Goal: Task Accomplishment & Management: Manage account settings

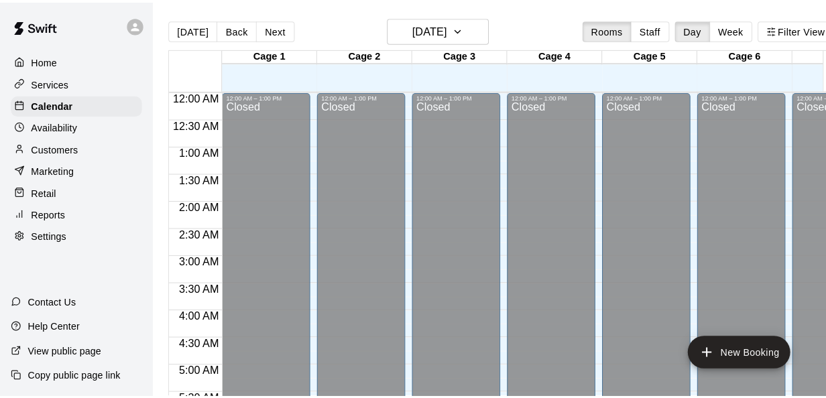
scroll to position [682, 54]
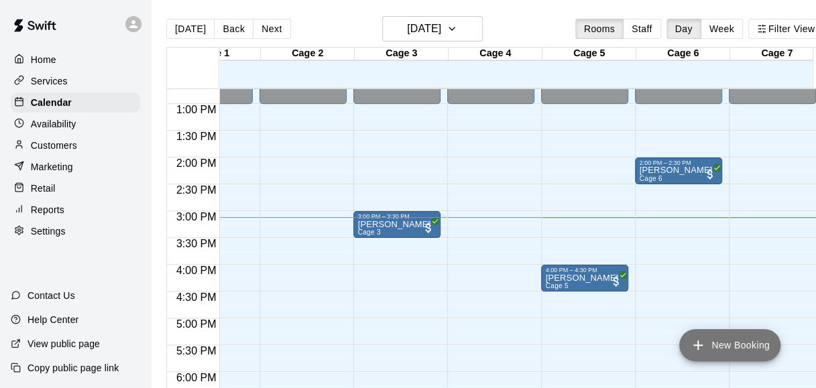
click at [743, 349] on button "New Booking" at bounding box center [729, 345] width 101 height 32
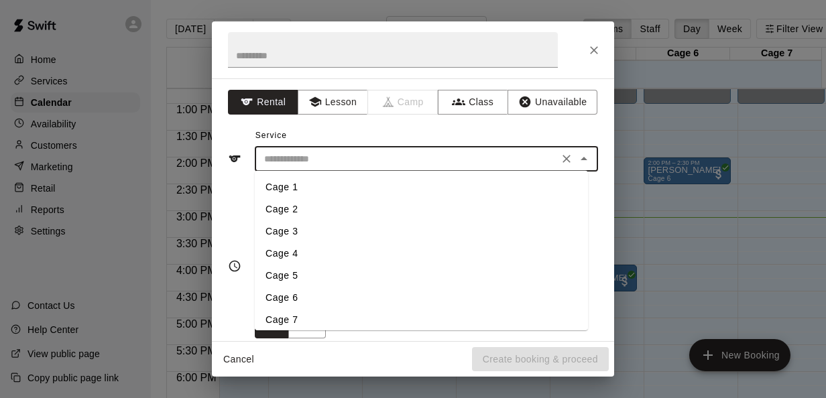
click at [448, 166] on input "text" at bounding box center [407, 159] width 296 height 17
click at [296, 253] on li "Cage 4" at bounding box center [421, 254] width 333 height 22
type input "******"
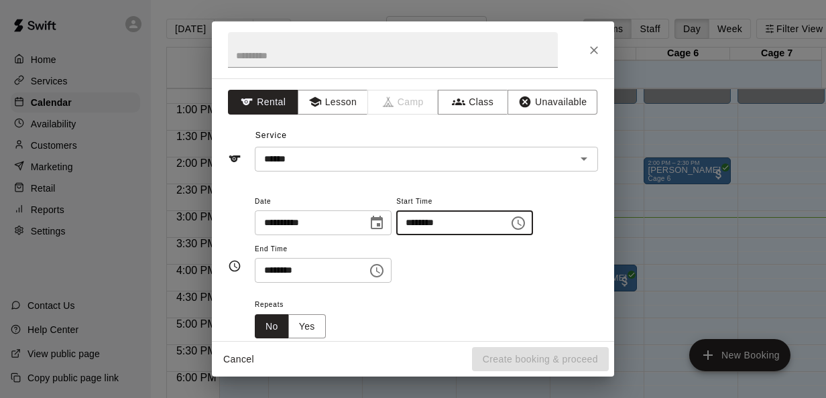
click at [429, 225] on input "********" at bounding box center [447, 222] width 103 height 25
type input "********"
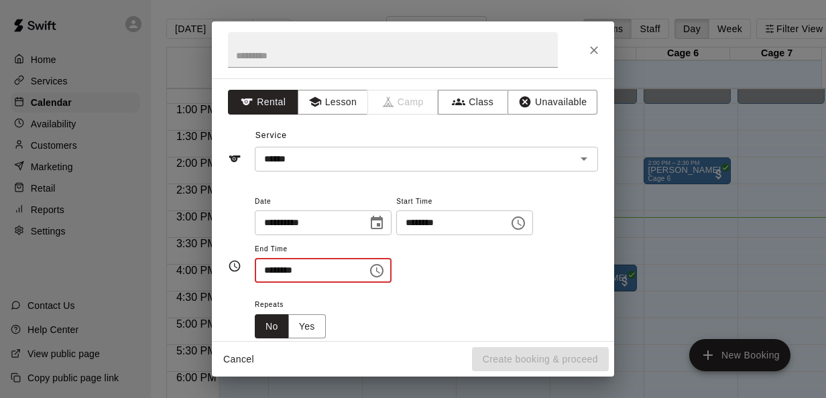
click at [265, 275] on input "********" at bounding box center [306, 270] width 103 height 25
type input "********"
click at [475, 299] on div "Repeats No Yes" at bounding box center [426, 317] width 343 height 42
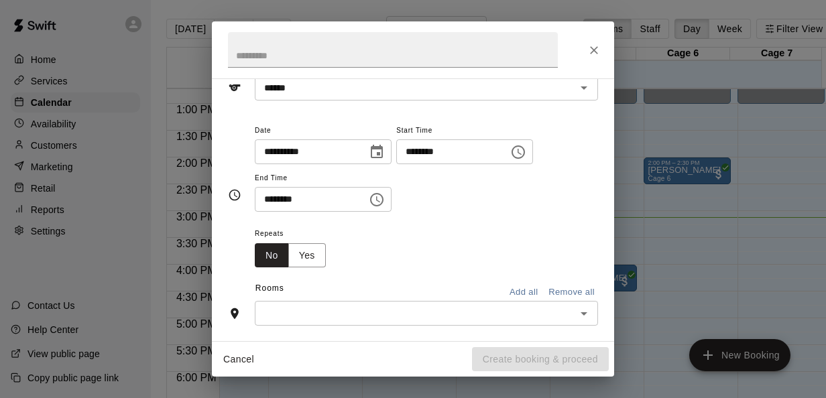
scroll to position [101, 0]
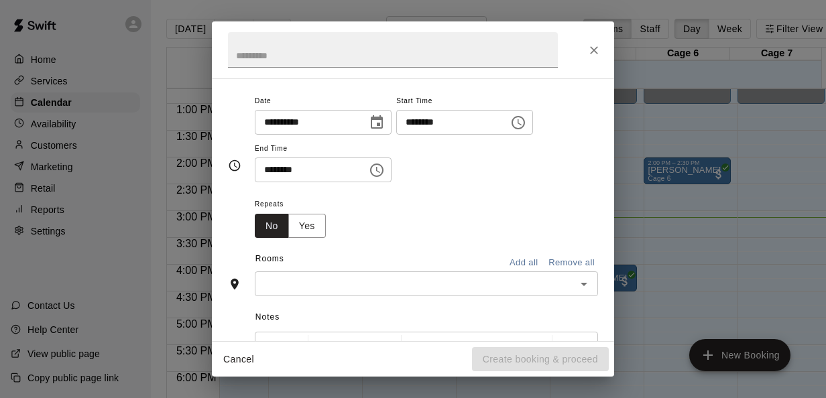
click at [435, 280] on input "text" at bounding box center [415, 283] width 313 height 17
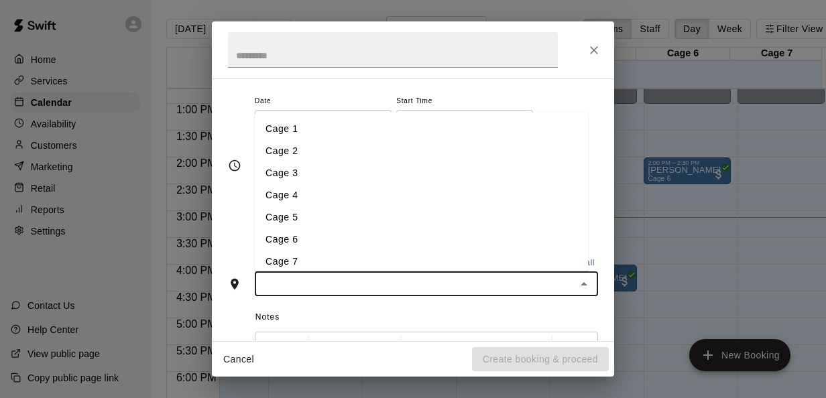
click at [304, 200] on li "Cage 4" at bounding box center [421, 195] width 333 height 22
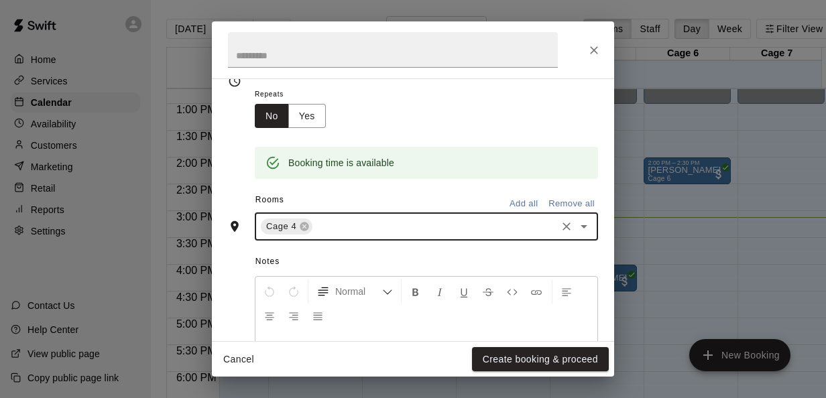
scroll to position [271, 0]
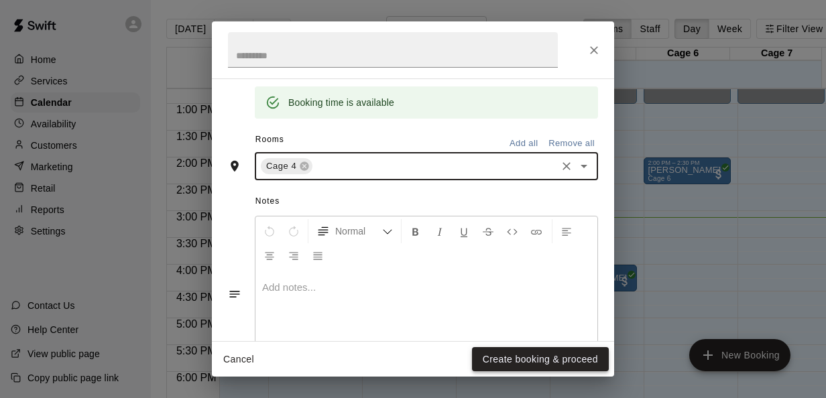
click at [509, 363] on button "Create booking & proceed" at bounding box center [540, 359] width 137 height 25
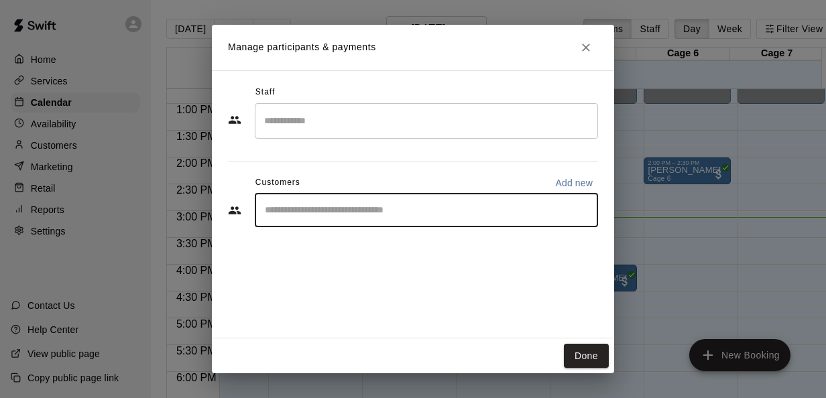
click at [354, 212] on input "Start typing to search customers..." at bounding box center [426, 210] width 331 height 13
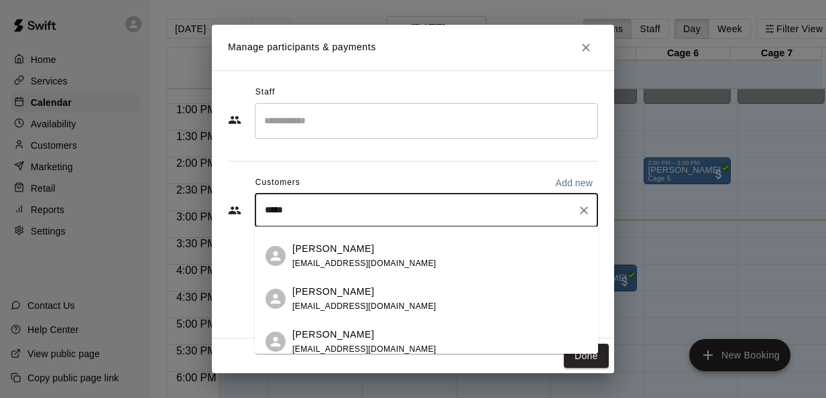
scroll to position [302, 0]
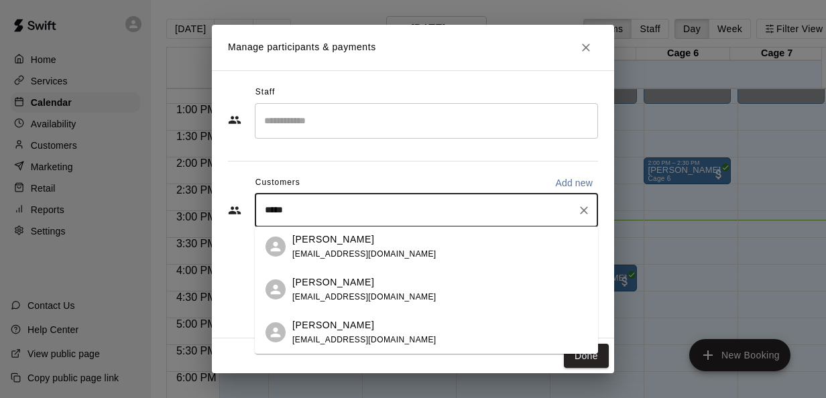
type input "*****"
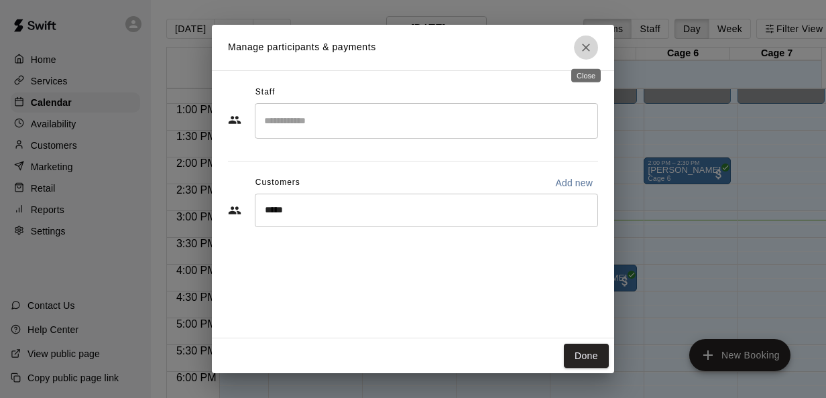
click at [587, 51] on icon "Close" at bounding box center [585, 47] width 13 height 13
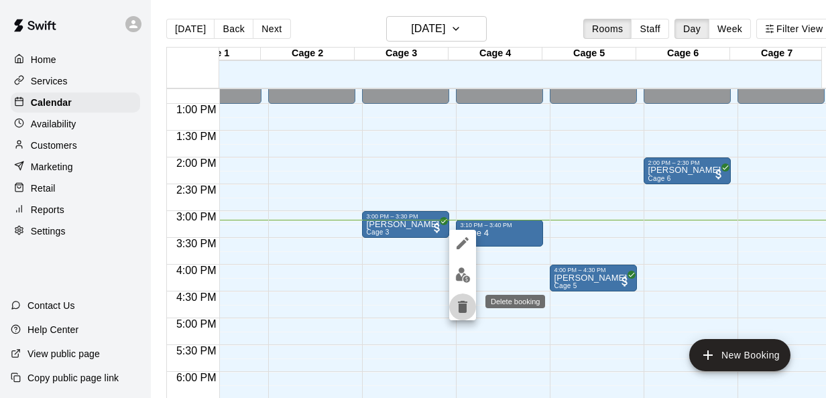
click at [456, 314] on icon "delete" at bounding box center [462, 307] width 16 height 16
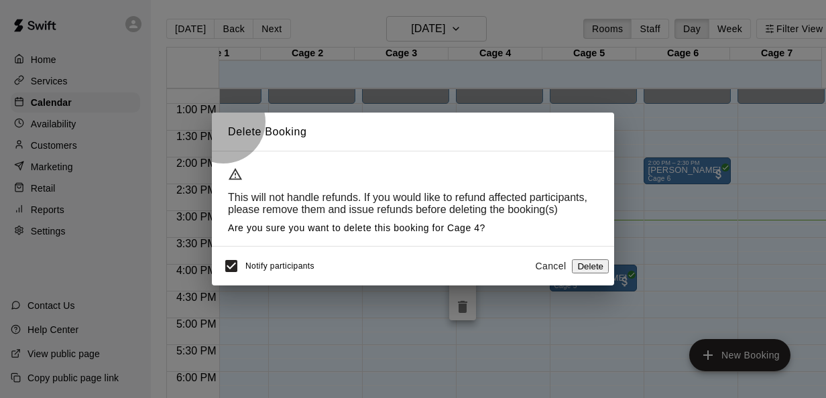
click at [572, 263] on button "Delete" at bounding box center [590, 266] width 37 height 14
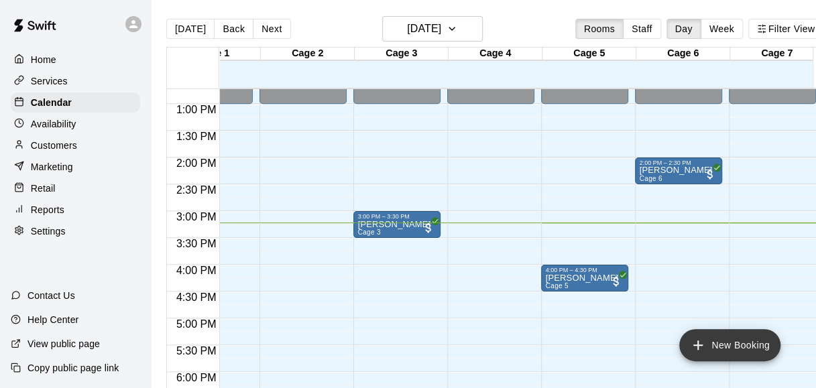
click at [707, 335] on button "New Booking" at bounding box center [729, 345] width 101 height 32
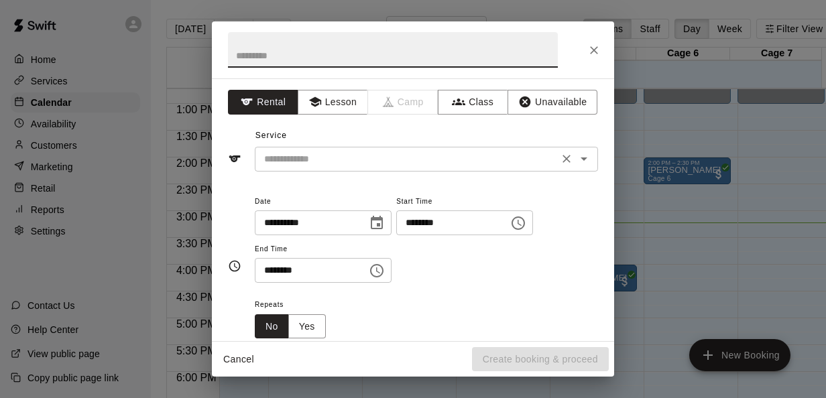
click at [446, 169] on div "​" at bounding box center [426, 159] width 343 height 25
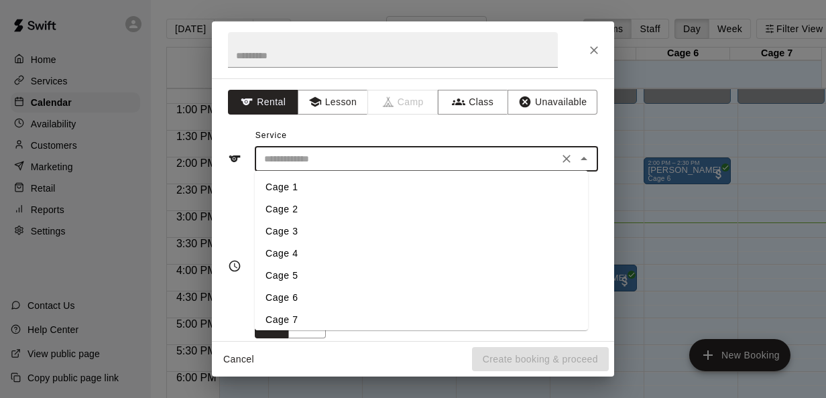
click at [294, 261] on li "Cage 4" at bounding box center [421, 254] width 333 height 22
type input "******"
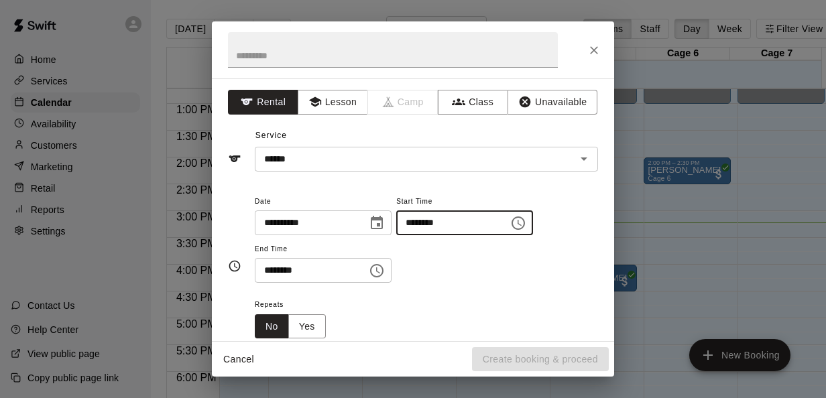
click at [427, 225] on input "********" at bounding box center [447, 222] width 103 height 25
type input "********"
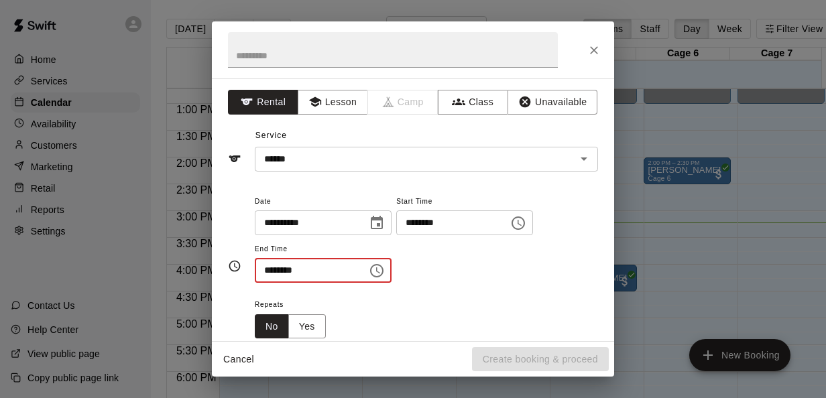
click at [272, 273] on input "********" at bounding box center [306, 270] width 103 height 25
type input "********"
click at [434, 308] on div "Repeats No Yes" at bounding box center [426, 317] width 343 height 42
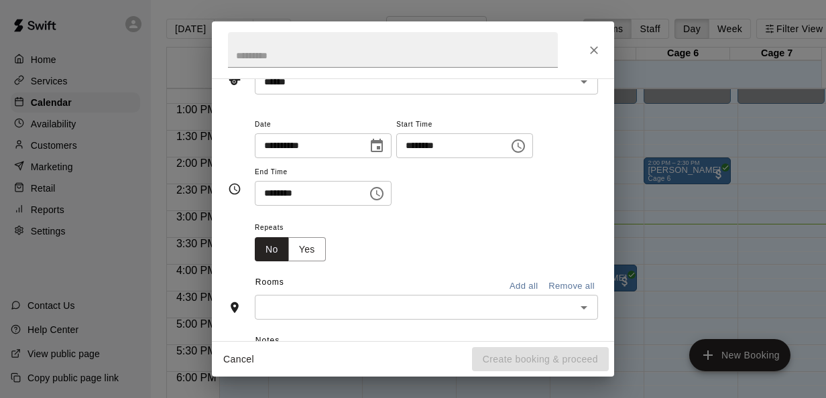
scroll to position [79, 0]
click at [434, 308] on input "text" at bounding box center [415, 305] width 313 height 17
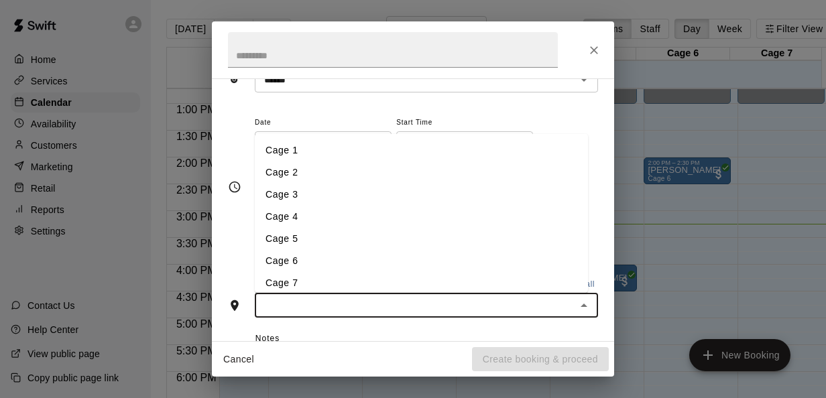
click at [312, 217] on li "Cage 4" at bounding box center [421, 216] width 333 height 22
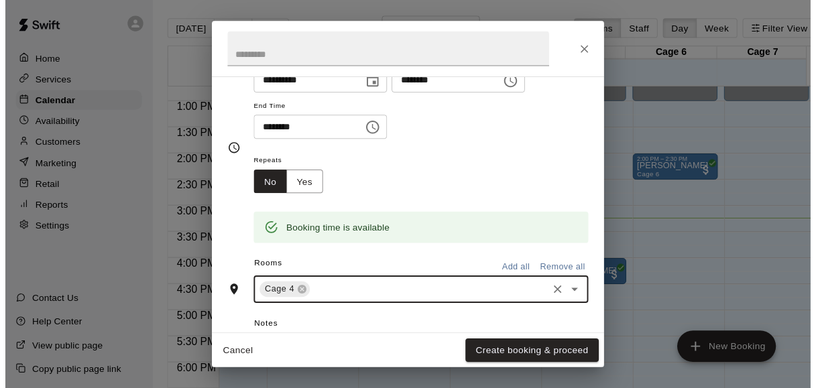
scroll to position [141, 0]
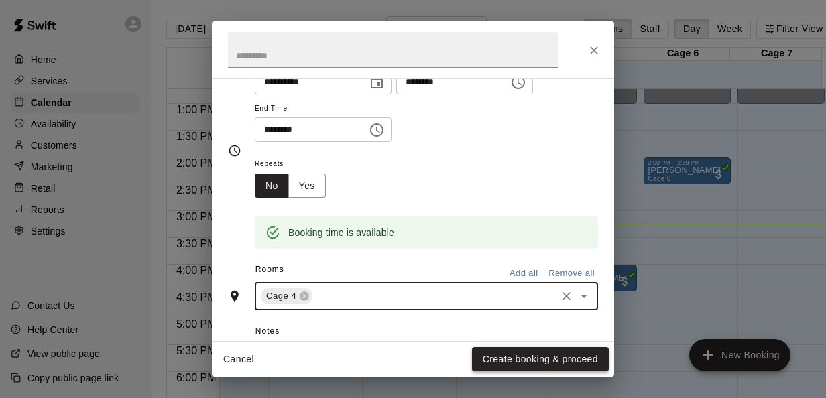
click at [530, 354] on button "Create booking & proceed" at bounding box center [540, 359] width 137 height 25
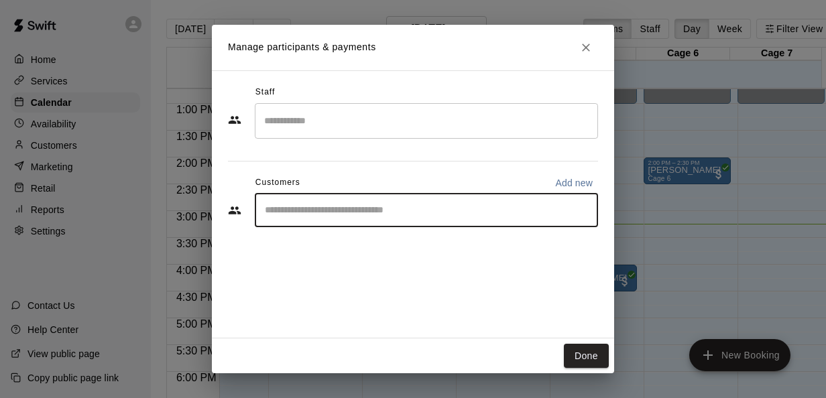
click at [426, 211] on input "Start typing to search customers..." at bounding box center [426, 210] width 331 height 13
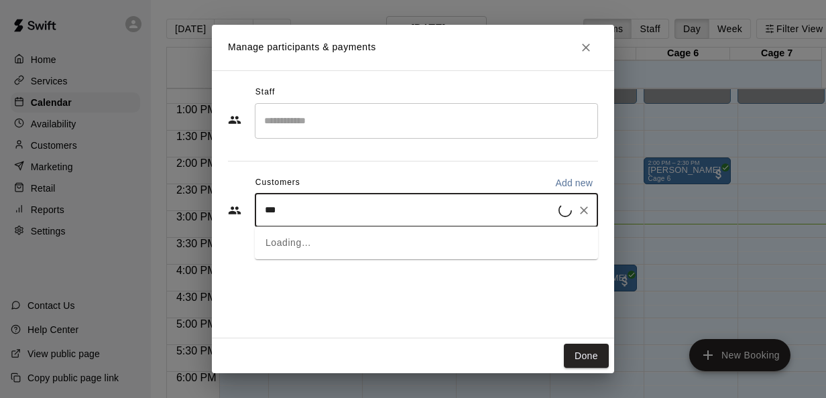
type input "****"
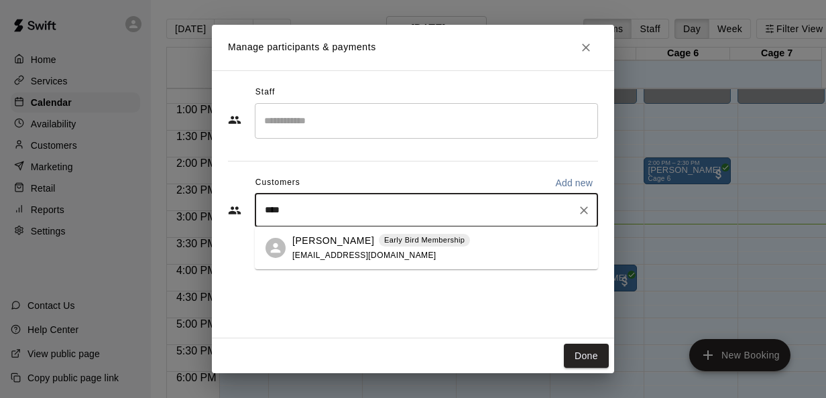
click at [367, 251] on span "[EMAIL_ADDRESS][DOMAIN_NAME]" at bounding box center [364, 255] width 144 height 9
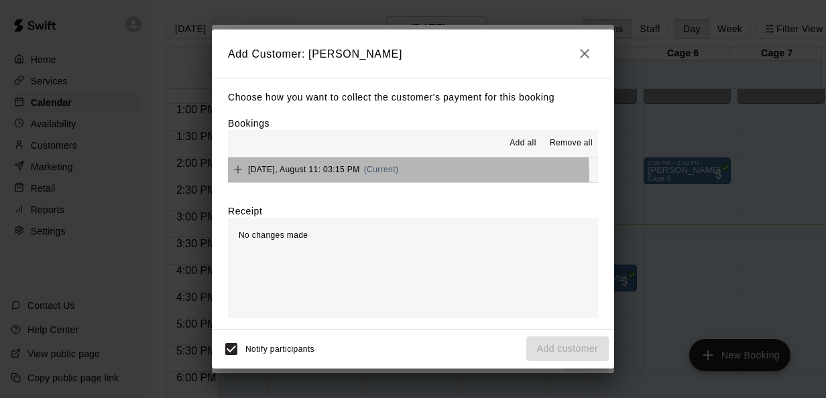
click at [367, 177] on div "[DATE], August 11: 03:15 PM (Current)" at bounding box center [313, 170] width 170 height 20
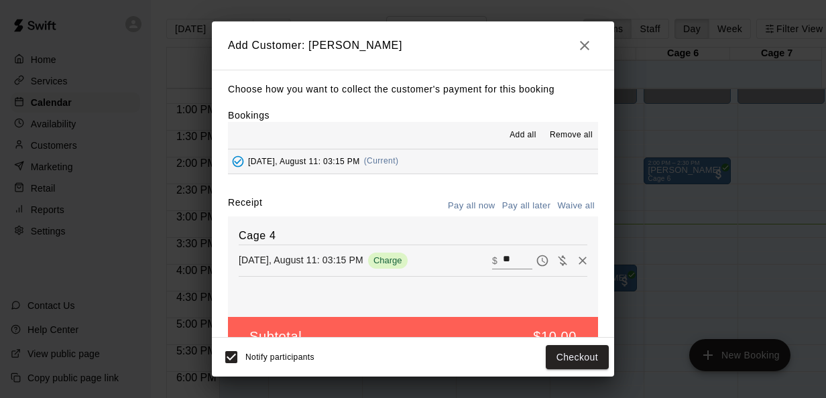
click at [503, 256] on input "**" at bounding box center [517, 259] width 29 height 17
type input "*"
click at [566, 363] on button "Add customer" at bounding box center [567, 357] width 82 height 25
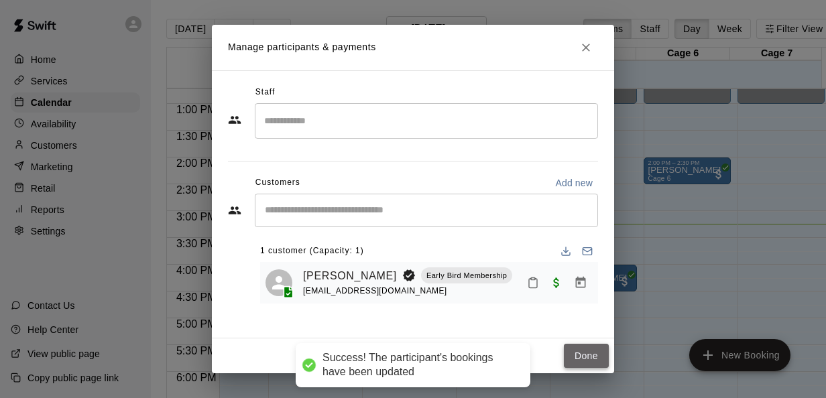
click at [587, 355] on button "Done" at bounding box center [586, 356] width 45 height 25
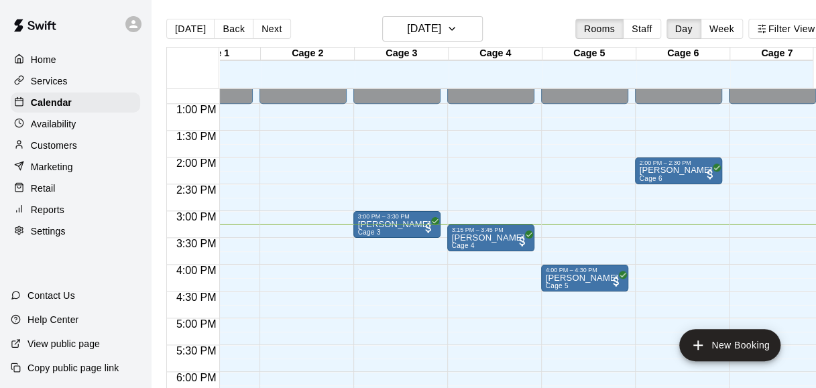
click at [353, 21] on div "[DATE] Back [DATE][DATE] Rooms Staff Day Week Filter View" at bounding box center [494, 31] width 657 height 31
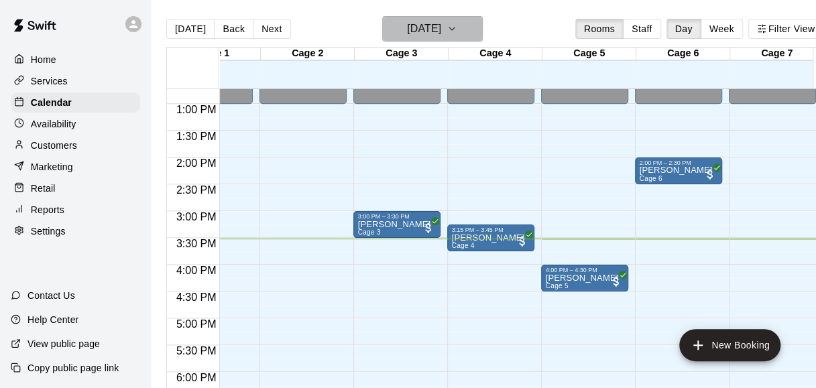
click at [409, 25] on h6 "[DATE]" at bounding box center [424, 28] width 34 height 19
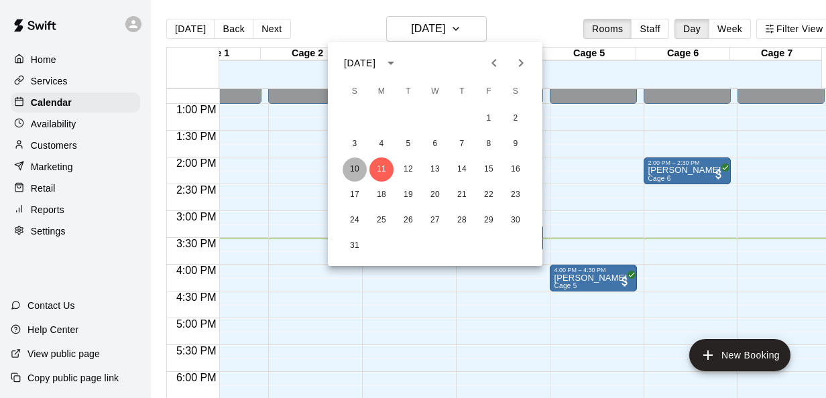
click at [359, 169] on button "10" at bounding box center [355, 170] width 24 height 24
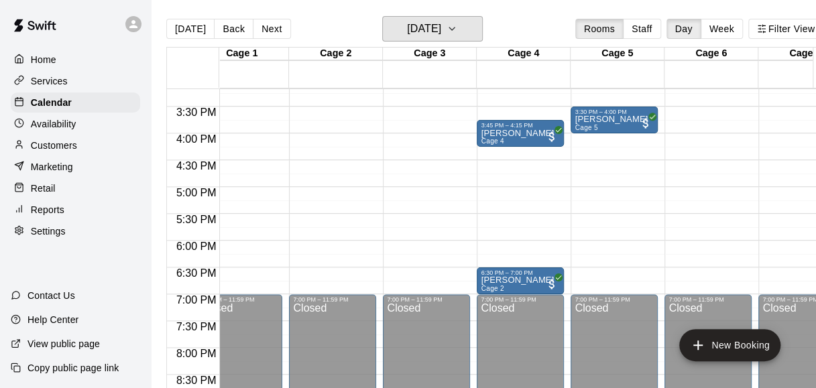
scroll to position [814, 24]
click at [465, 21] on button "[DATE]" at bounding box center [432, 28] width 101 height 25
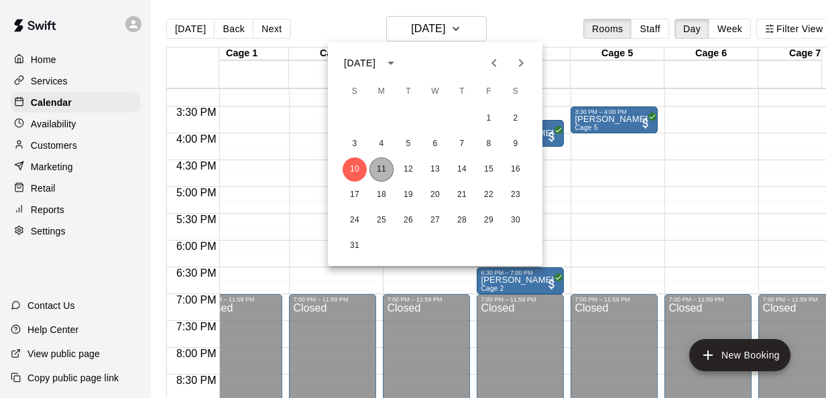
click at [383, 176] on button "11" at bounding box center [381, 170] width 24 height 24
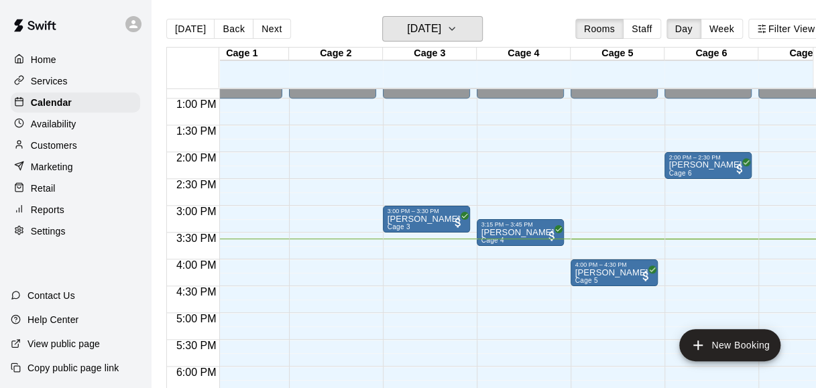
scroll to position [689, 24]
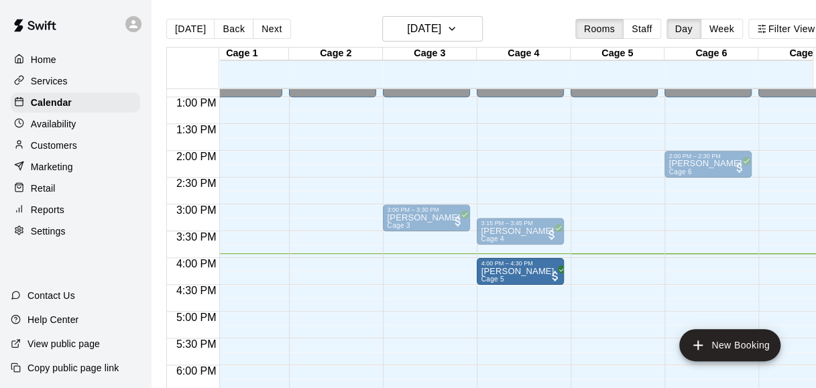
drag, startPoint x: 616, startPoint y: 269, endPoint x: 536, endPoint y: 270, distance: 79.8
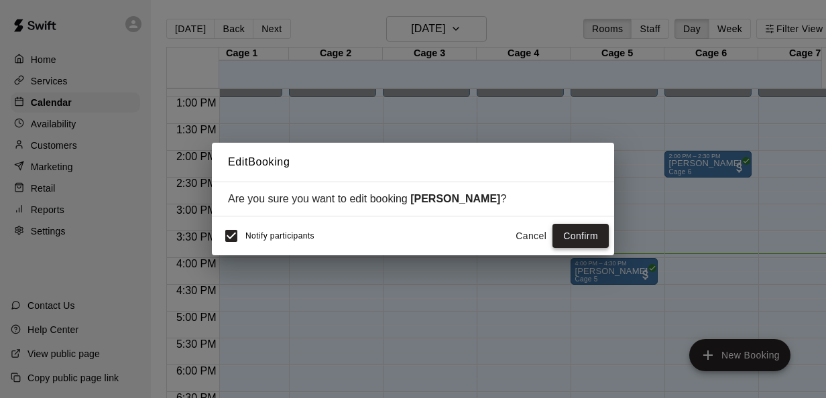
click at [578, 235] on button "Confirm" at bounding box center [580, 236] width 56 height 25
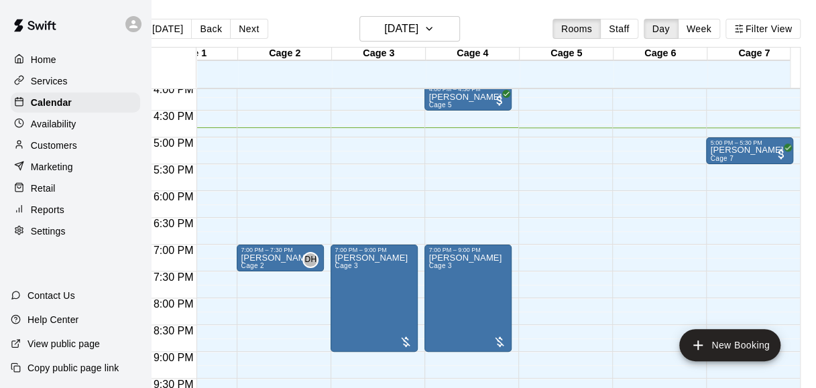
scroll to position [863, 54]
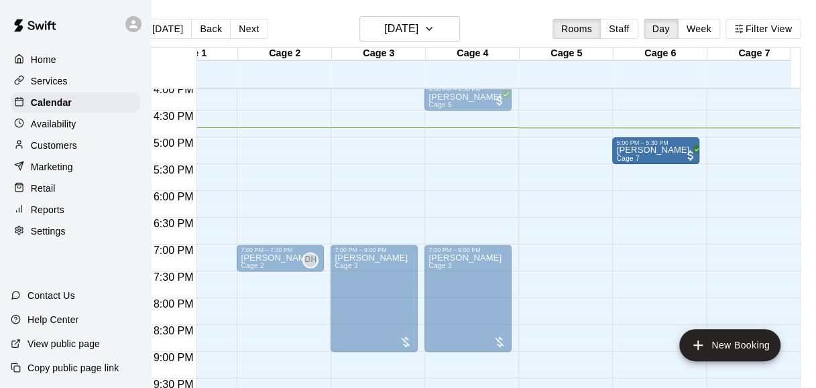
drag, startPoint x: 741, startPoint y: 151, endPoint x: 670, endPoint y: 157, distance: 70.6
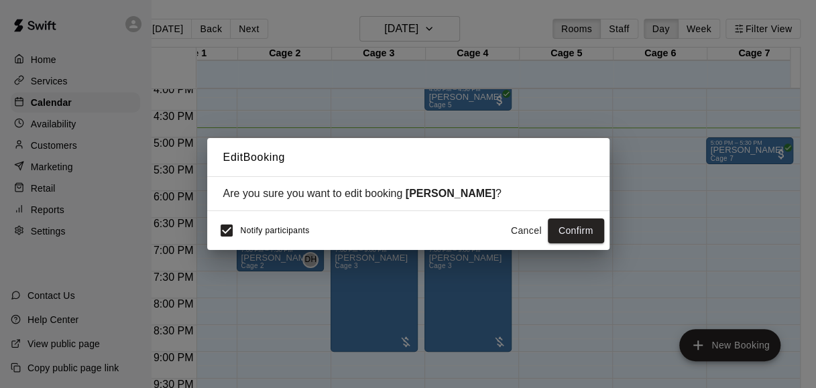
scroll to position [0, 21]
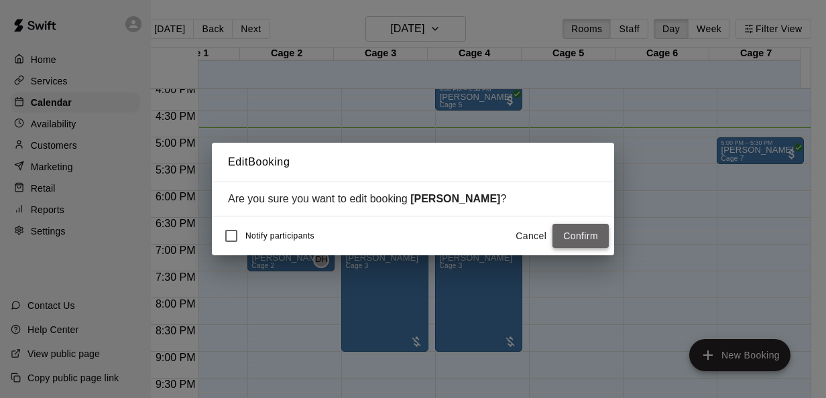
click at [576, 235] on button "Confirm" at bounding box center [580, 236] width 56 height 25
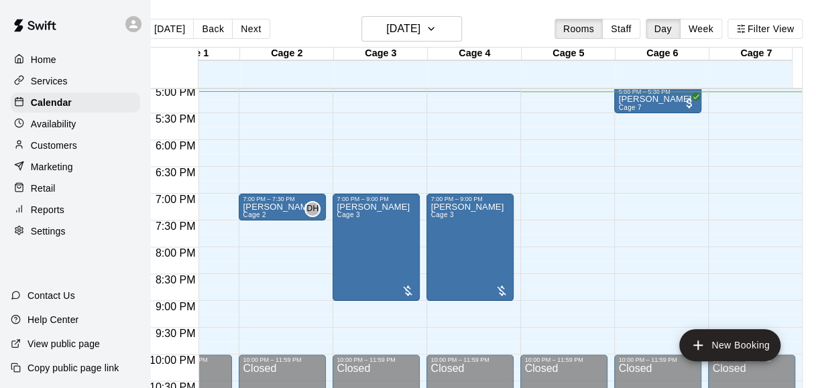
scroll to position [913, 54]
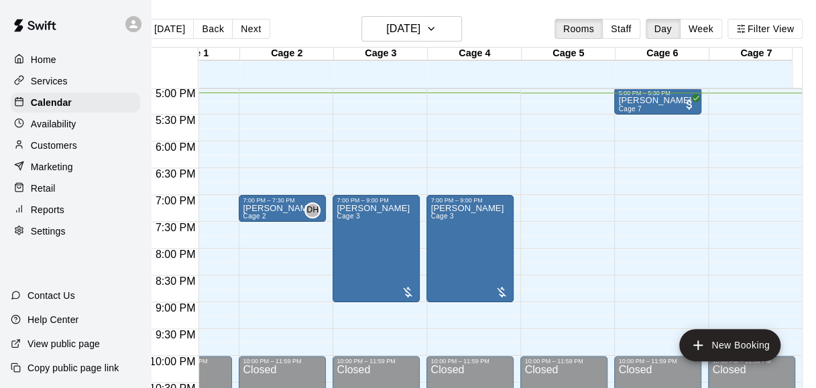
click at [46, 147] on p "Customers" at bounding box center [54, 145] width 46 height 13
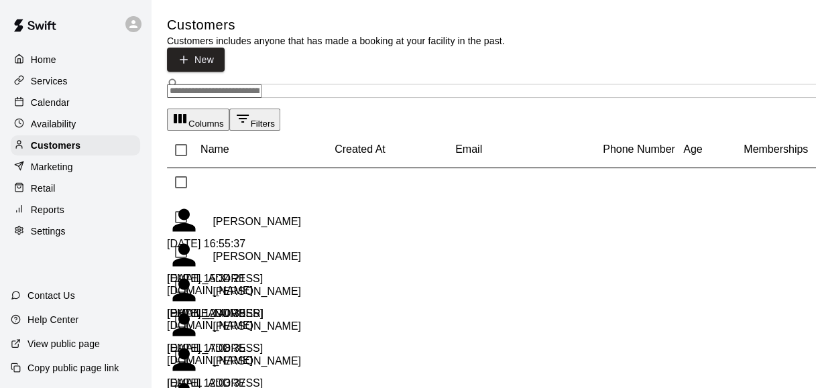
click at [254, 84] on div "​ ​" at bounding box center [556, 91] width 778 height 14
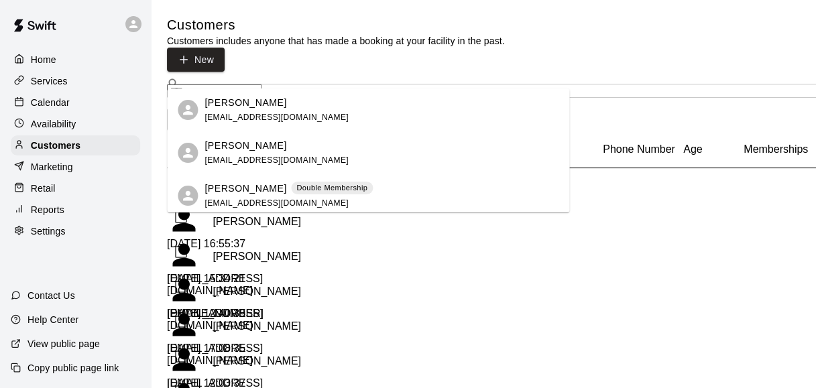
type input "*****"
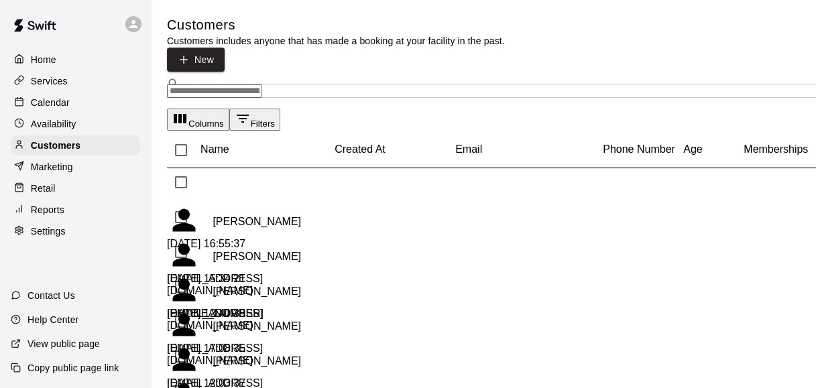
click at [262, 84] on input "Search customers by name or email" at bounding box center [214, 90] width 95 height 13
click at [52, 106] on p "Calendar" at bounding box center [50, 102] width 39 height 13
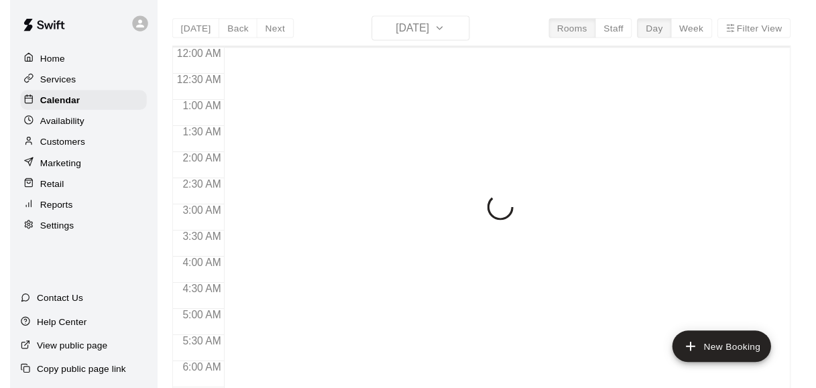
scroll to position [922, 0]
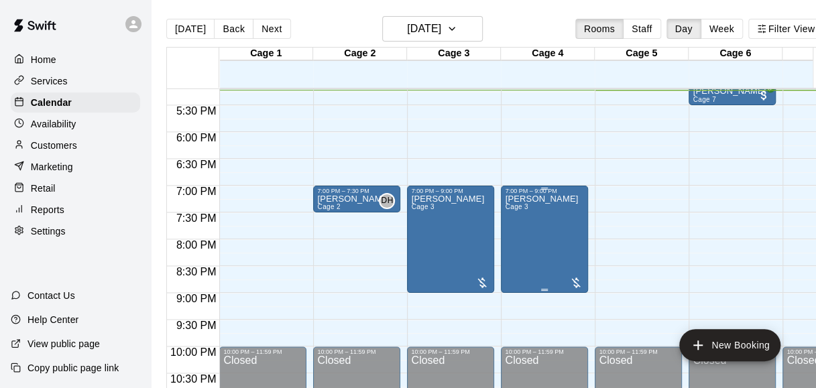
click at [566, 274] on div "[PERSON_NAME] 3" at bounding box center [544, 388] width 79 height 388
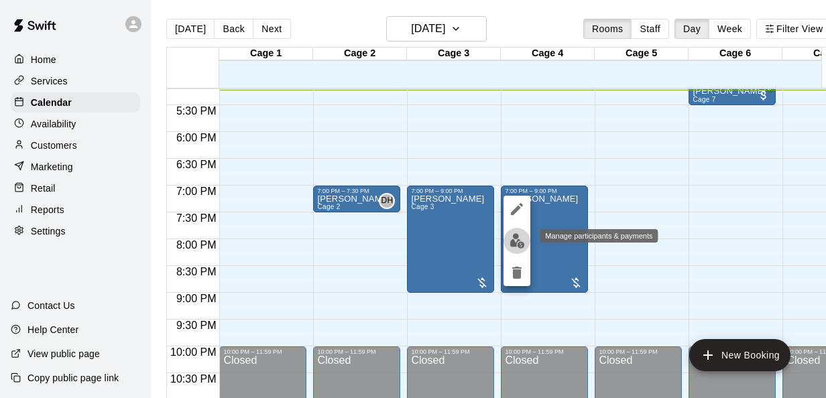
click at [517, 239] on img "edit" at bounding box center [516, 240] width 15 height 15
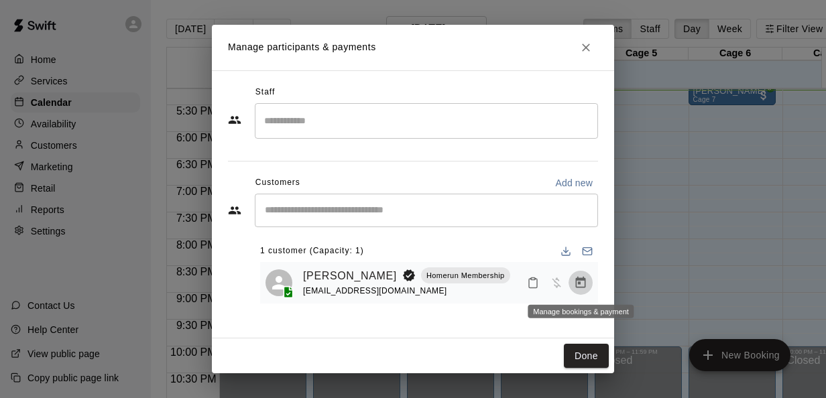
click at [584, 276] on button "Manage bookings & payment" at bounding box center [580, 283] width 24 height 24
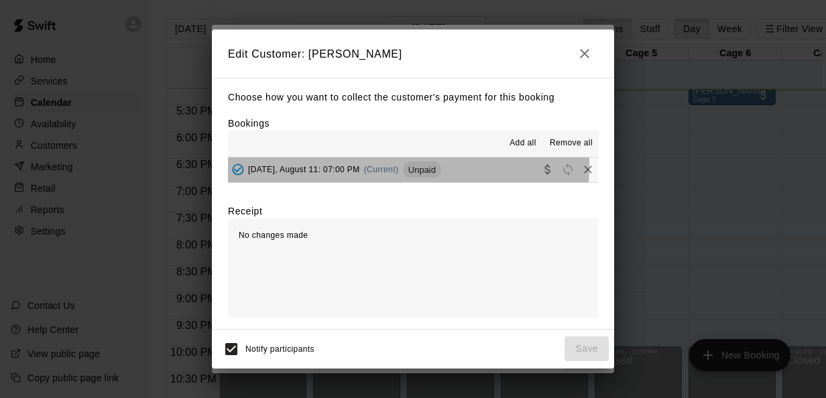
click at [346, 166] on span "[DATE], August 11: 07:00 PM" at bounding box center [304, 169] width 112 height 9
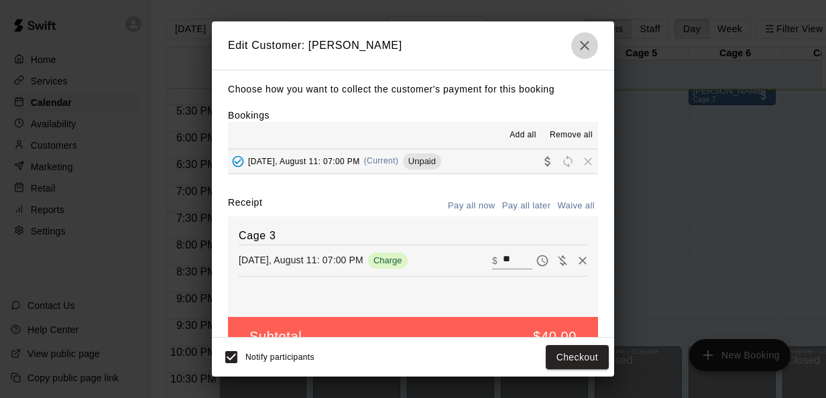
click at [587, 48] on icon "button" at bounding box center [584, 45] width 9 height 9
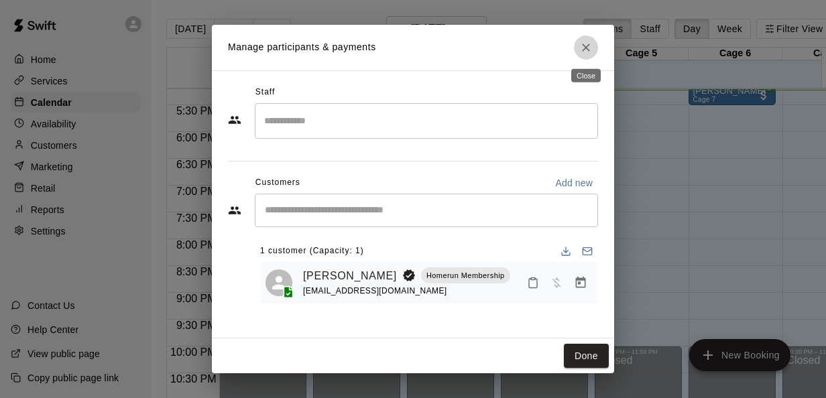
click at [587, 46] on icon "Close" at bounding box center [586, 48] width 8 height 8
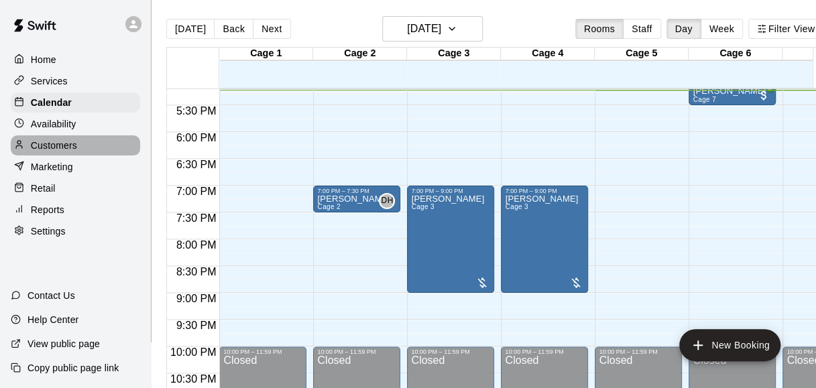
click at [46, 146] on p "Customers" at bounding box center [54, 145] width 46 height 13
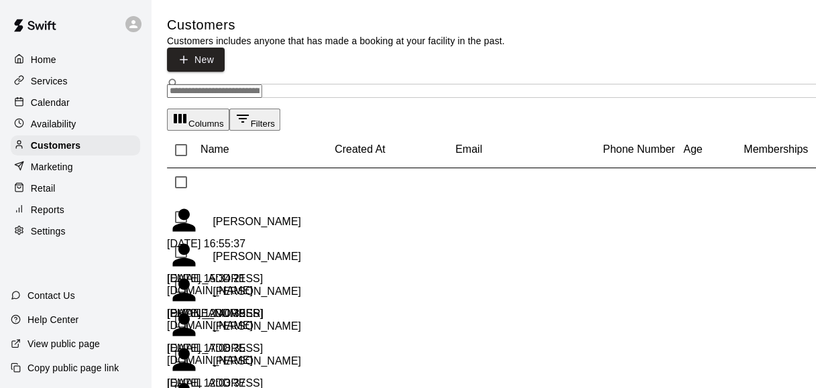
click at [243, 84] on input "Search customers by name or email" at bounding box center [214, 90] width 95 height 13
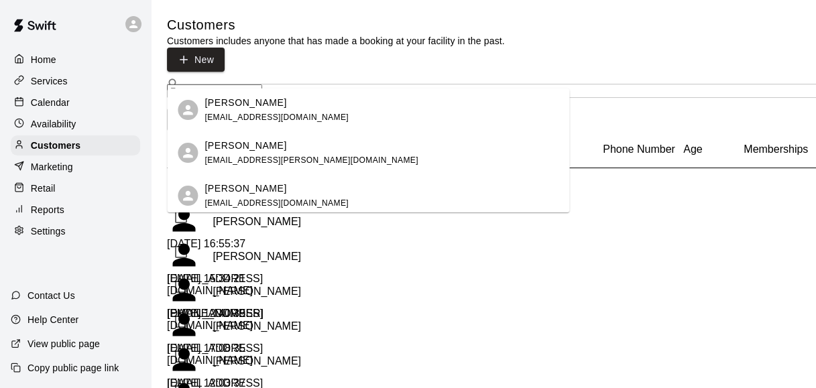
type input "***"
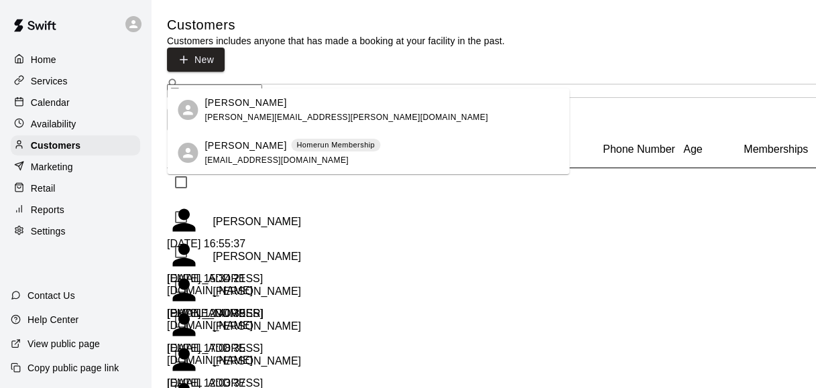
click at [237, 144] on p "[PERSON_NAME]" at bounding box center [245, 146] width 82 height 14
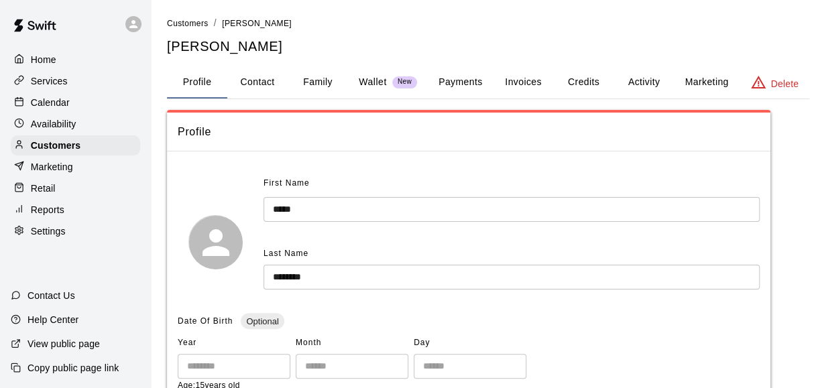
click at [450, 76] on button "Payments" at bounding box center [460, 82] width 65 height 32
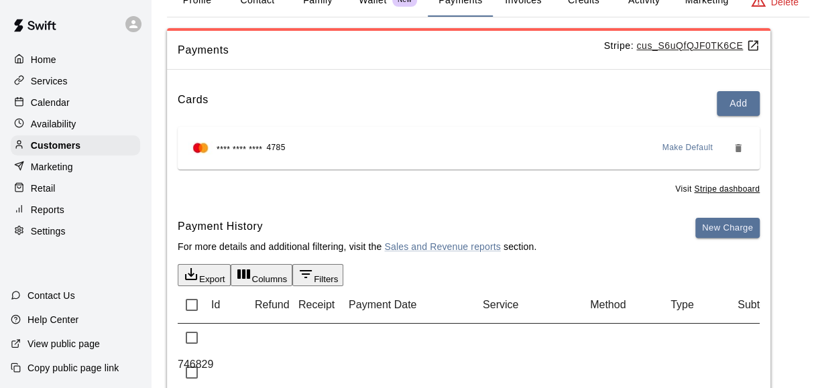
scroll to position [80, 0]
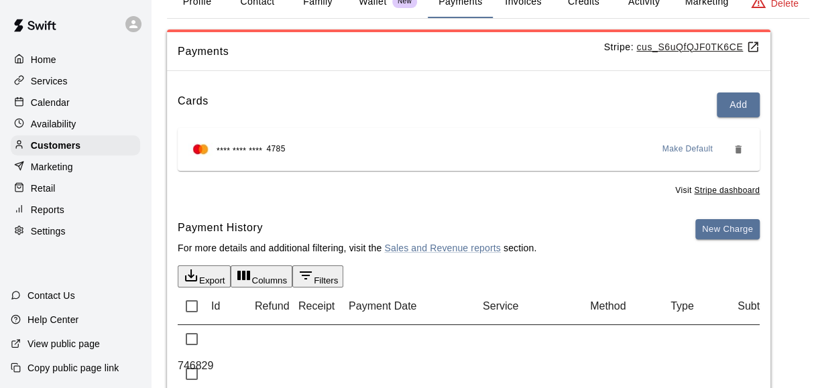
click at [42, 109] on p "Calendar" at bounding box center [50, 102] width 39 height 13
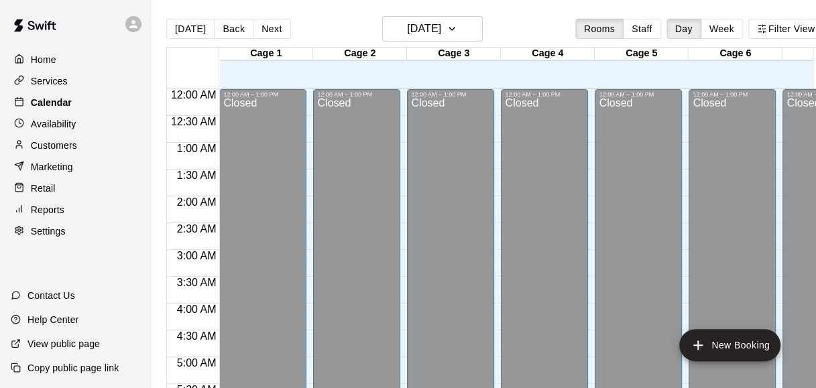
scroll to position [922, 0]
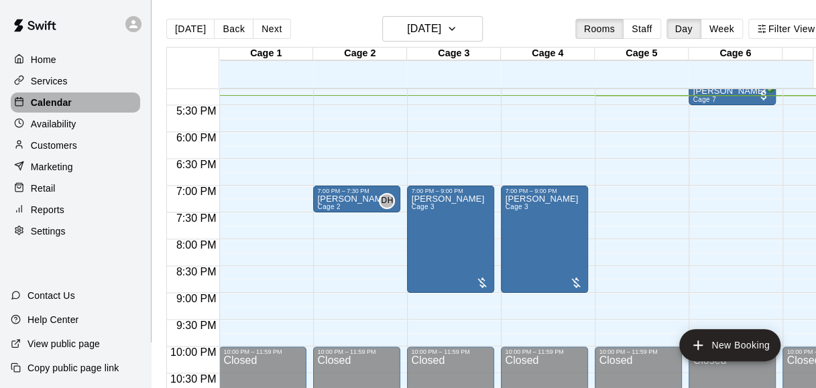
click at [42, 109] on p "Calendar" at bounding box center [51, 102] width 41 height 13
